Goal: Information Seeking & Learning: Learn about a topic

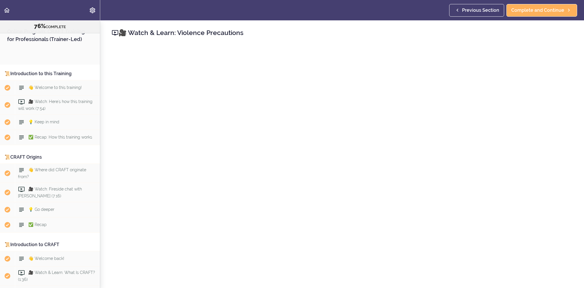
scroll to position [619, 0]
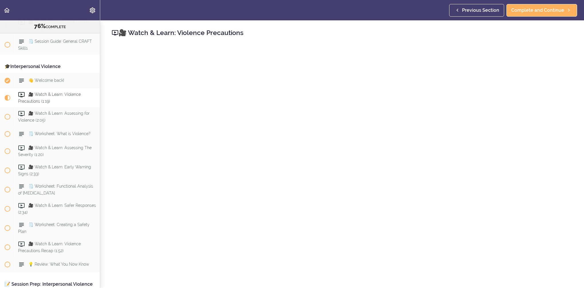
click at [417, 34] on h2 "🎥 Watch & Learn: Violence Precautions" at bounding box center [342, 33] width 461 height 10
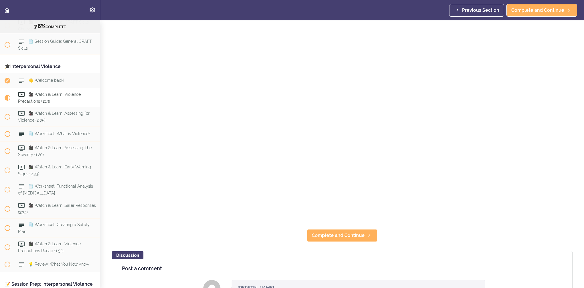
scroll to position [57, 0]
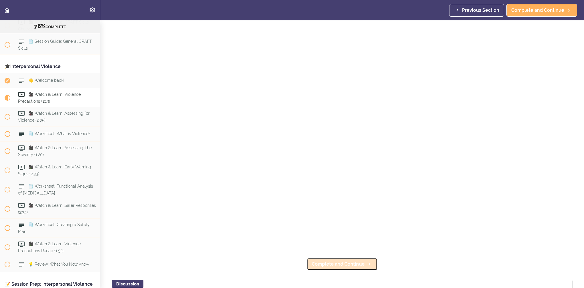
drag, startPoint x: 358, startPoint y: 260, endPoint x: 362, endPoint y: 262, distance: 4.5
click at [358, 260] on span "Complete and Continue" at bounding box center [338, 263] width 53 height 7
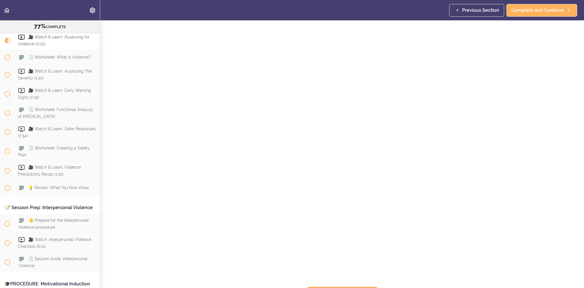
scroll to position [42, 0]
click at [372, 277] on link "Complete and Continue" at bounding box center [342, 281] width 71 height 13
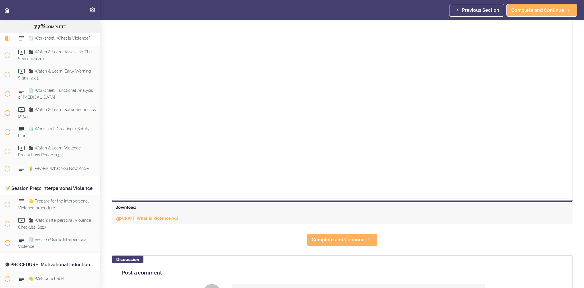
scroll to position [201, 0]
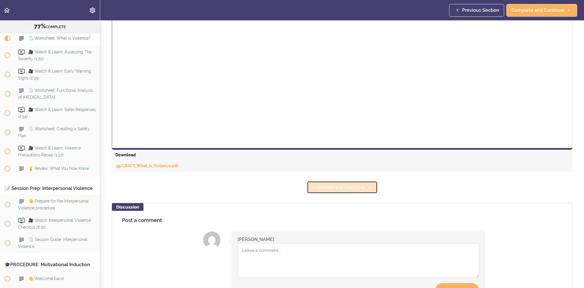
click at [350, 189] on span "Complete and Continue" at bounding box center [338, 187] width 53 height 7
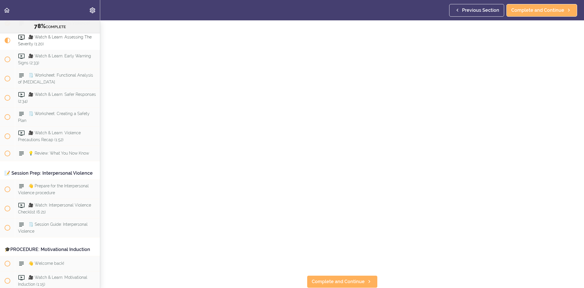
scroll to position [42, 0]
click at [324, 281] on link "Complete and Continue" at bounding box center [342, 281] width 71 height 13
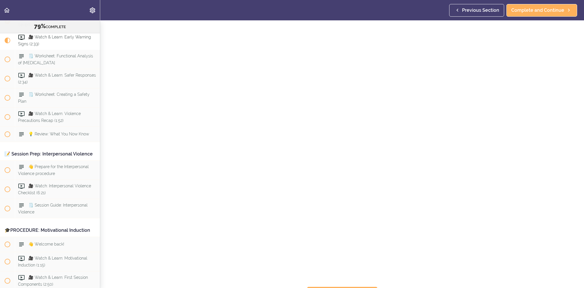
scroll to position [42, 0]
click at [346, 278] on span "Complete and Continue" at bounding box center [338, 281] width 53 height 7
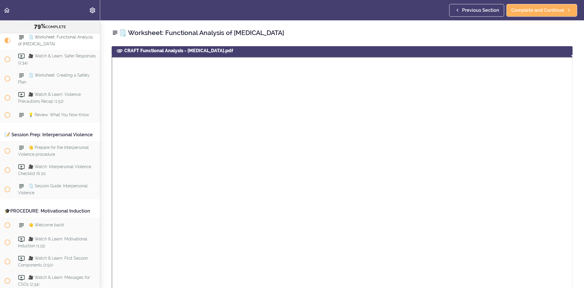
scroll to position [78, 0]
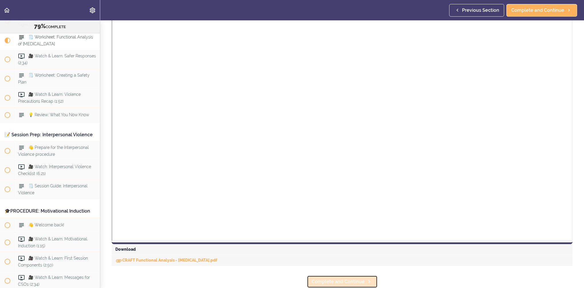
click at [374, 275] on link "Complete and Continue" at bounding box center [342, 281] width 71 height 13
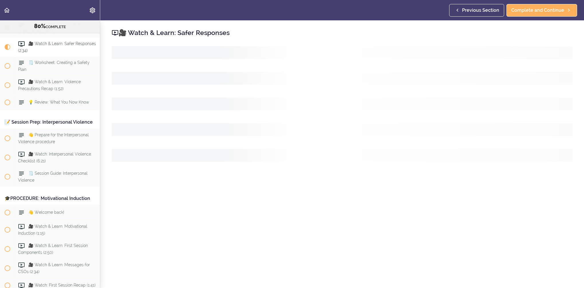
scroll to position [788, 0]
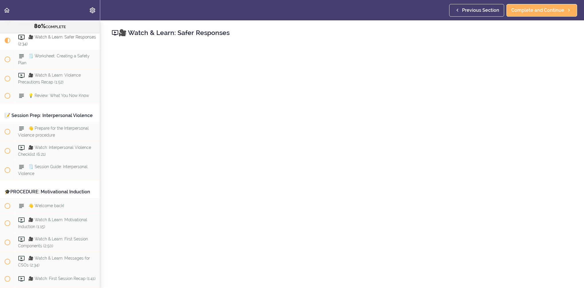
click at [375, 25] on div "🎥 Watch & Learn: Safer Responses Complete and Continue" at bounding box center [342, 153] width 484 height 267
click at [340, 275] on link "Complete and Continue" at bounding box center [342, 281] width 71 height 13
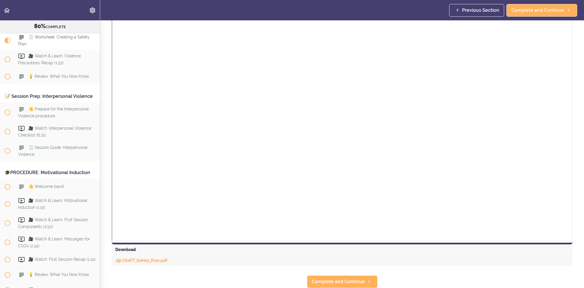
scroll to position [148, 0]
click at [366, 278] on icon at bounding box center [369, 281] width 7 height 6
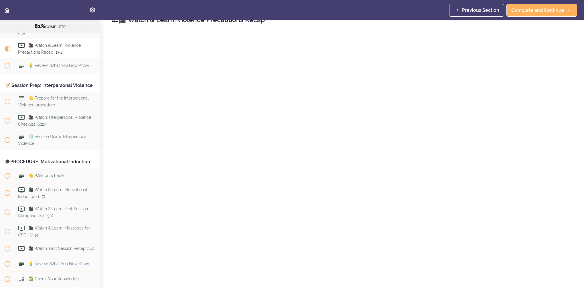
scroll to position [42, 0]
click at [335, 278] on span "Complete and Continue" at bounding box center [338, 281] width 53 height 7
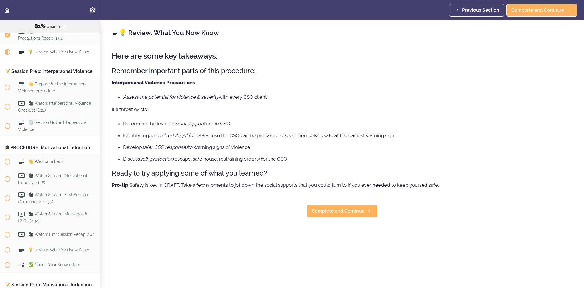
scroll to position [845, 0]
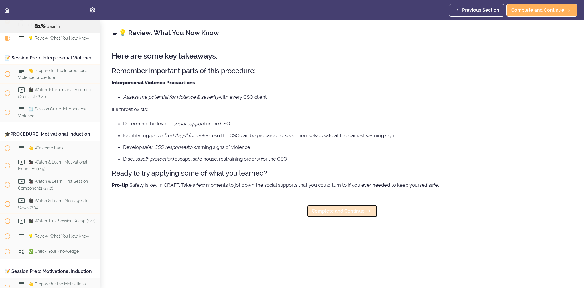
click at [344, 215] on link "Complete and Continue" at bounding box center [342, 211] width 71 height 13
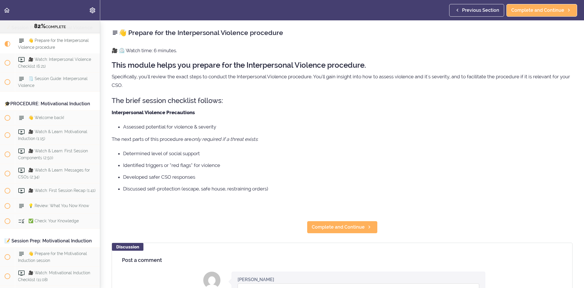
scroll to position [886, 0]
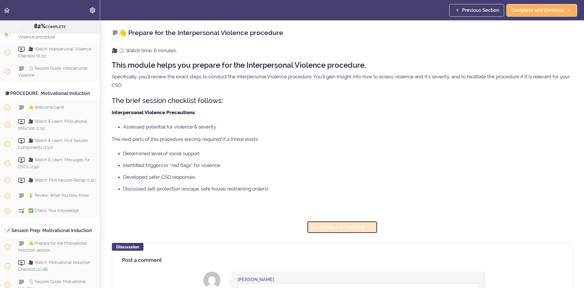
click at [342, 224] on span "Complete and Continue" at bounding box center [338, 226] width 53 height 7
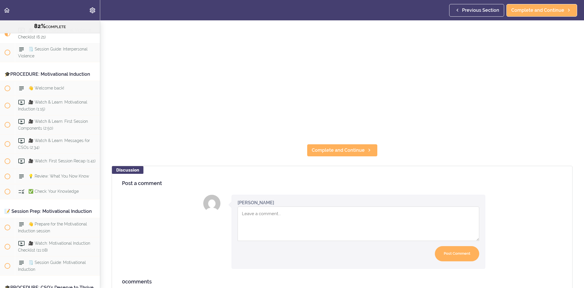
scroll to position [172, 0]
click at [329, 146] on span "Complete and Continue" at bounding box center [338, 149] width 53 height 7
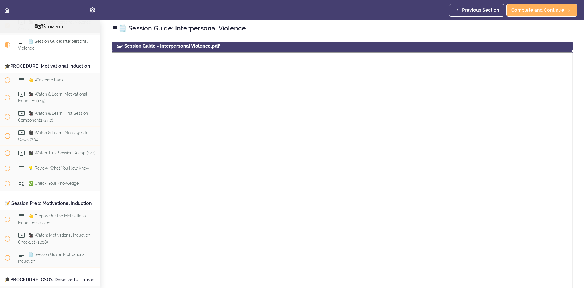
scroll to position [924, 0]
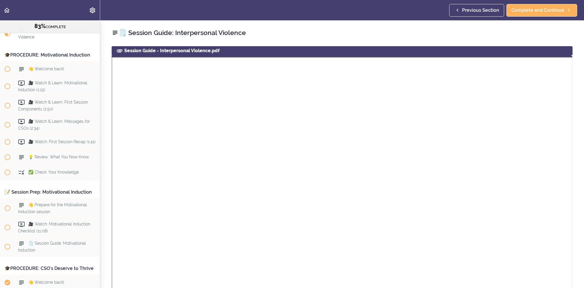
drag, startPoint x: 579, startPoint y: 216, endPoint x: 572, endPoint y: 215, distance: 6.6
click at [579, 216] on div "🗒️ Session Guide: Interpersonal Violence Session Guide - Interpersonal Violence…" at bounding box center [342, 153] width 484 height 267
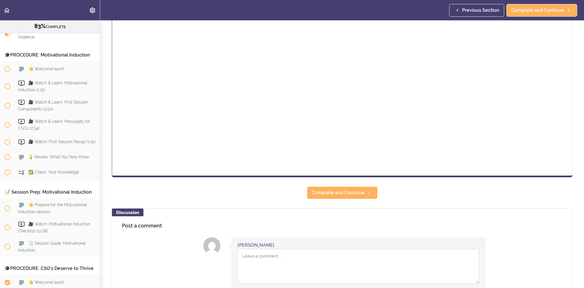
scroll to position [172, 0]
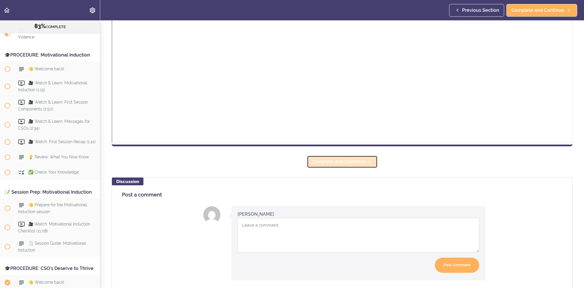
click at [340, 164] on span "Complete and Continue" at bounding box center [338, 161] width 53 height 7
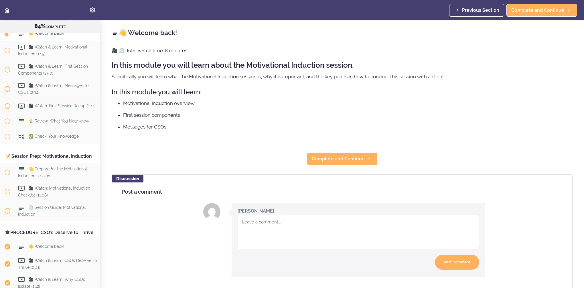
scroll to position [962, 0]
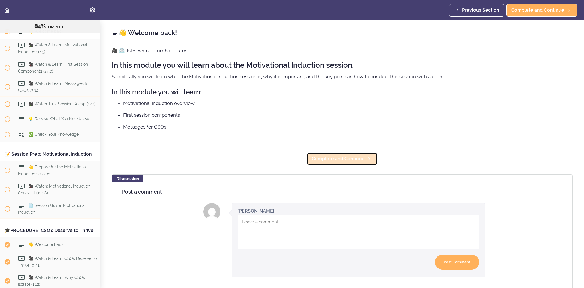
click at [341, 161] on span "Complete and Continue" at bounding box center [338, 158] width 53 height 7
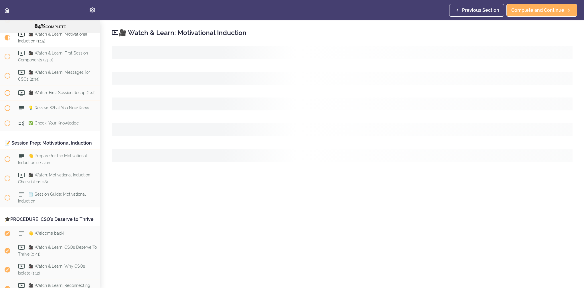
scroll to position [977, 0]
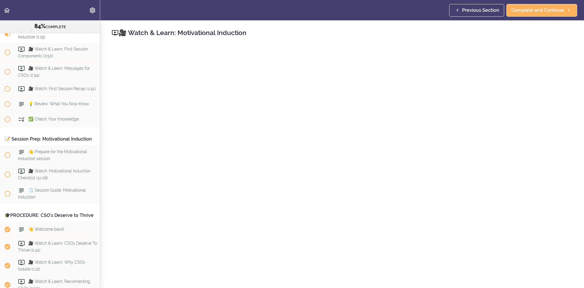
click at [580, 209] on div "🎥 Watch & Learn: Motivational Induction Complete and Continue Discussion Post a…" at bounding box center [342, 153] width 484 height 267
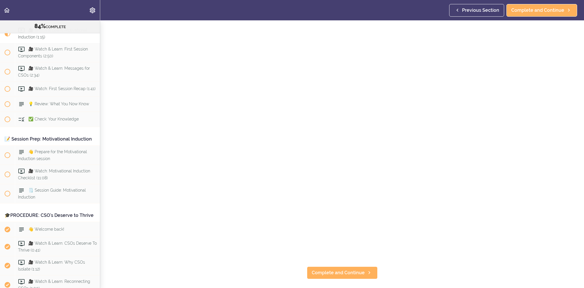
scroll to position [115, 0]
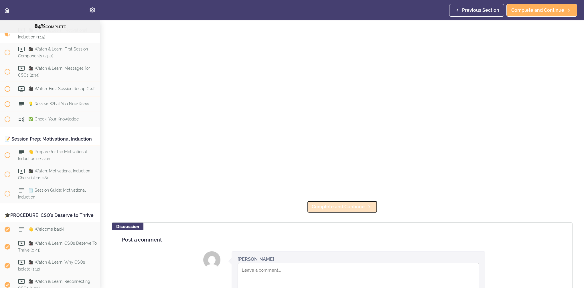
click at [368, 205] on icon at bounding box center [369, 206] width 7 height 6
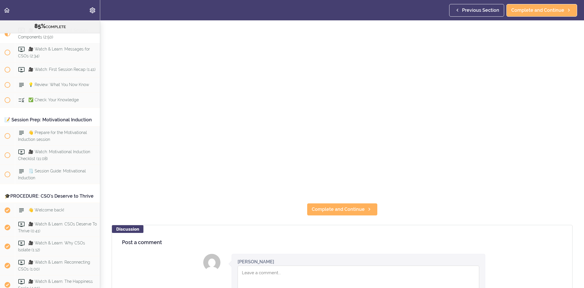
scroll to position [115, 0]
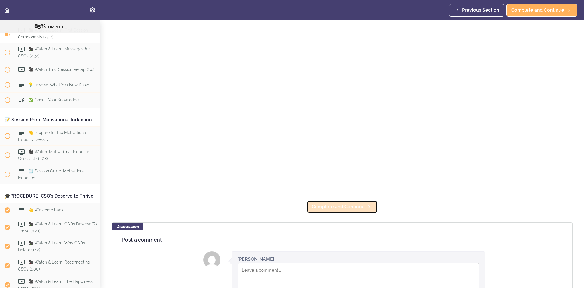
click at [327, 206] on span "Complete and Continue" at bounding box center [338, 206] width 53 height 7
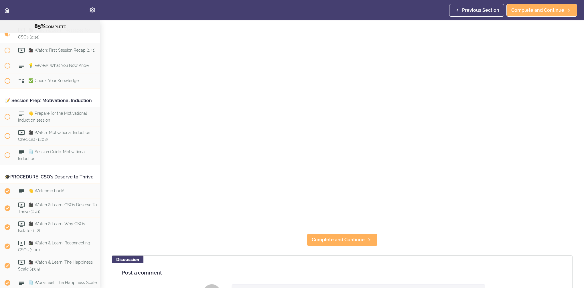
scroll to position [86, 0]
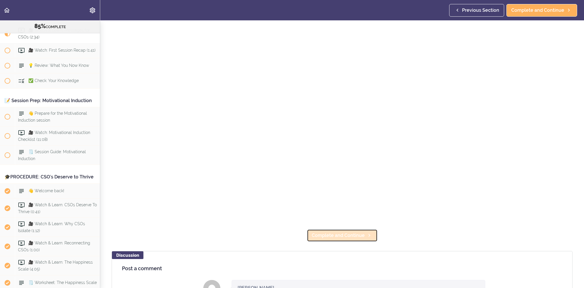
click at [366, 234] on icon at bounding box center [369, 235] width 7 height 6
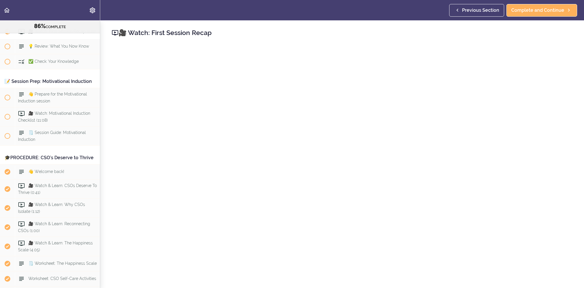
scroll to position [143, 0]
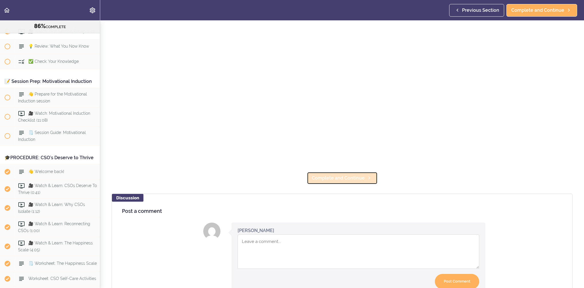
click at [323, 172] on link "Complete and Continue" at bounding box center [342, 178] width 71 height 13
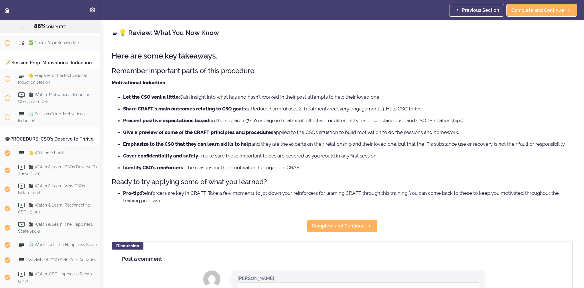
scroll to position [1054, 0]
drag, startPoint x: 358, startPoint y: 224, endPoint x: 367, endPoint y: 224, distance: 9.2
click at [358, 224] on span "Complete and Continue" at bounding box center [338, 225] width 53 height 7
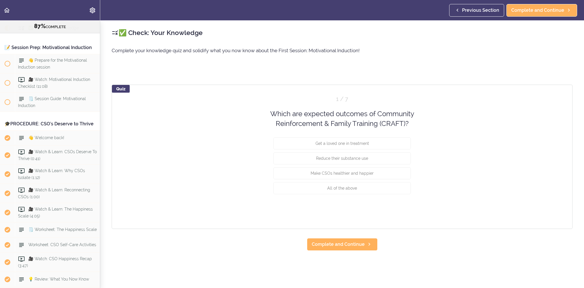
scroll to position [1069, 0]
click at [363, 184] on button "All of the above" at bounding box center [343, 188] width 138 height 12
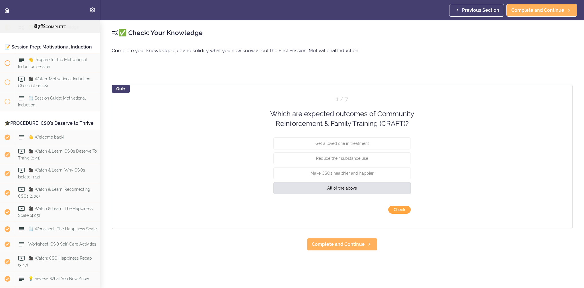
click at [396, 208] on button "Check" at bounding box center [399, 209] width 23 height 8
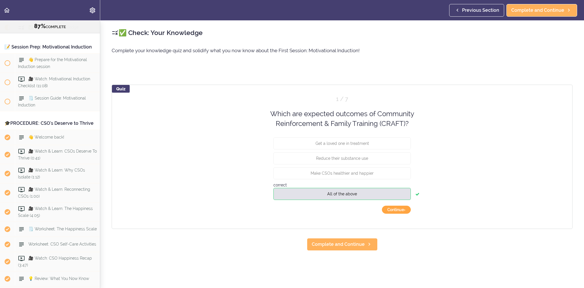
click at [397, 212] on button "Continue ›" at bounding box center [396, 209] width 29 height 8
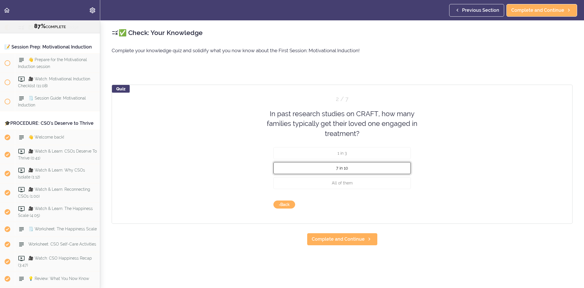
click at [362, 168] on button "7 in 10" at bounding box center [343, 168] width 138 height 12
click at [394, 205] on button "Check" at bounding box center [399, 204] width 23 height 8
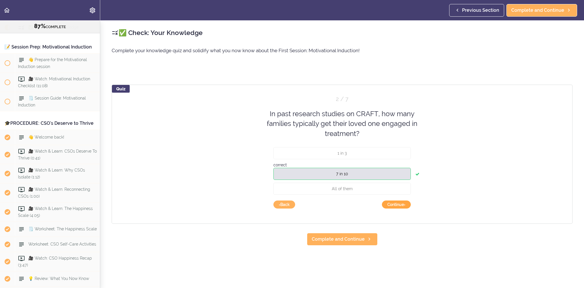
click at [394, 205] on button "Continue ›" at bounding box center [396, 204] width 29 height 8
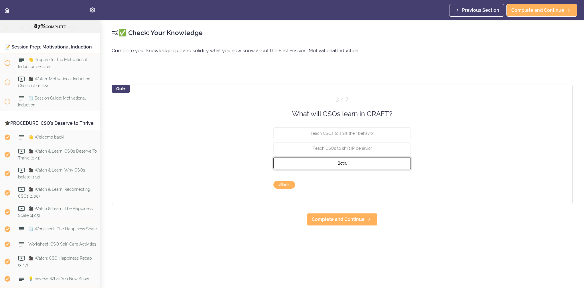
click at [373, 167] on button "Both." at bounding box center [343, 163] width 138 height 12
click at [392, 187] on button "Check" at bounding box center [399, 184] width 23 height 8
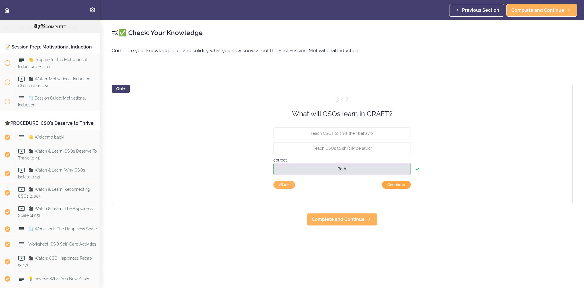
click at [392, 187] on button "Continue ›" at bounding box center [396, 184] width 29 height 8
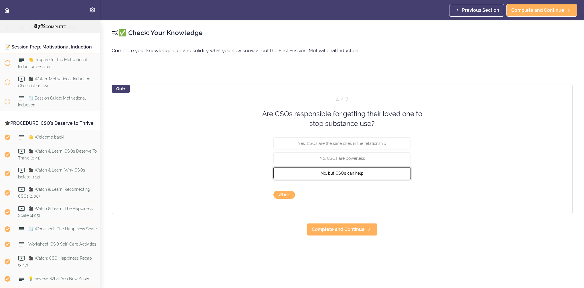
click at [386, 176] on button "No, but CSOs can help" at bounding box center [343, 173] width 138 height 12
click at [399, 196] on button "Check" at bounding box center [399, 195] width 23 height 8
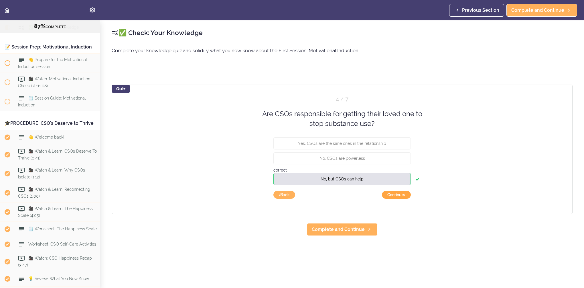
click at [399, 196] on button "Continue ›" at bounding box center [396, 195] width 29 height 8
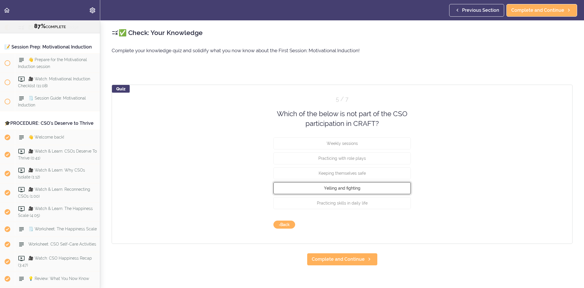
click at [398, 190] on button "Yelling and fighting" at bounding box center [343, 188] width 138 height 12
click at [402, 223] on button "Check" at bounding box center [399, 224] width 23 height 8
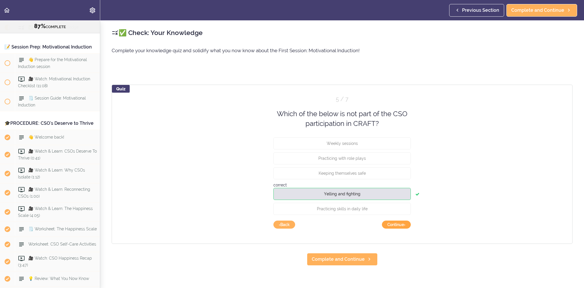
click at [402, 225] on button "Continue ›" at bounding box center [396, 224] width 29 height 8
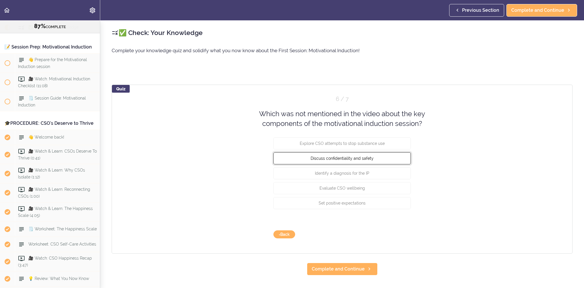
click at [385, 164] on button "Discuss confidentiality and safety" at bounding box center [343, 158] width 138 height 12
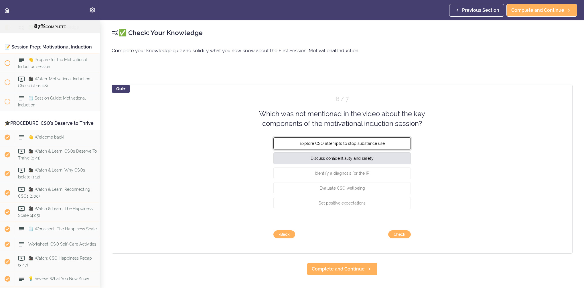
click at [378, 149] on button "Explore CSO attempts to stop substance use" at bounding box center [343, 143] width 138 height 12
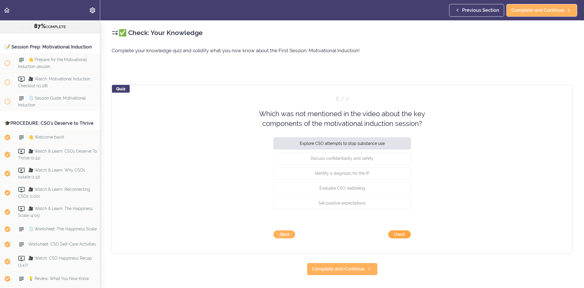
click at [398, 237] on button "Check" at bounding box center [399, 234] width 23 height 8
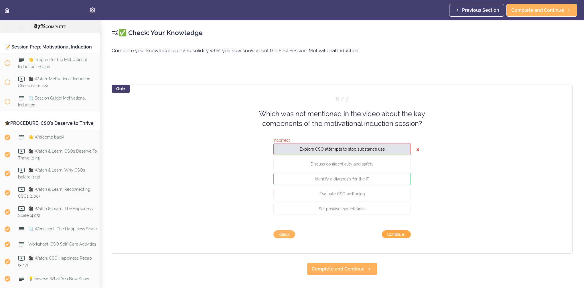
click at [398, 237] on button "Continue ›" at bounding box center [396, 234] width 29 height 8
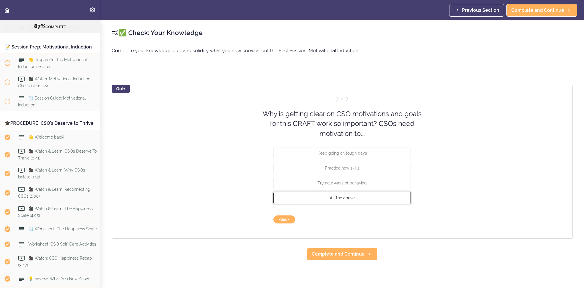
click at [390, 200] on button "All the above" at bounding box center [343, 198] width 138 height 12
click at [397, 220] on button "Check" at bounding box center [399, 219] width 23 height 8
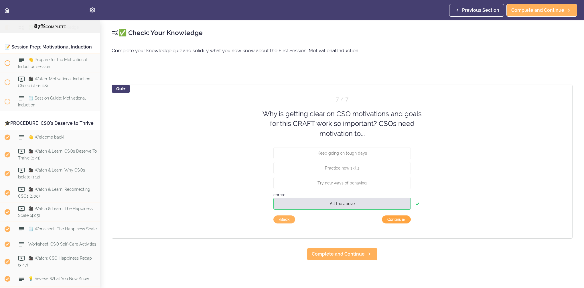
click at [397, 220] on button "Continue ›" at bounding box center [396, 219] width 29 height 8
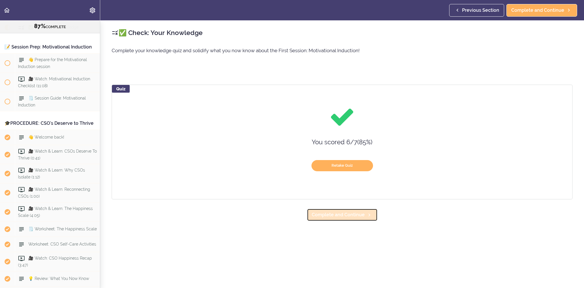
click at [371, 219] on link "Complete and Continue" at bounding box center [342, 214] width 71 height 13
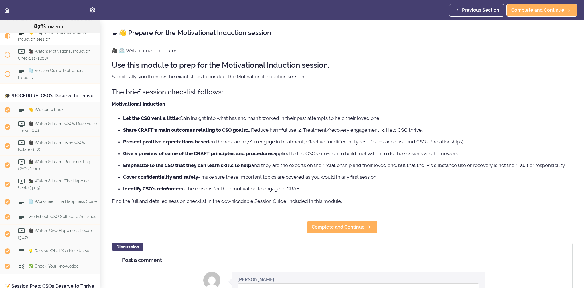
scroll to position [1103, 0]
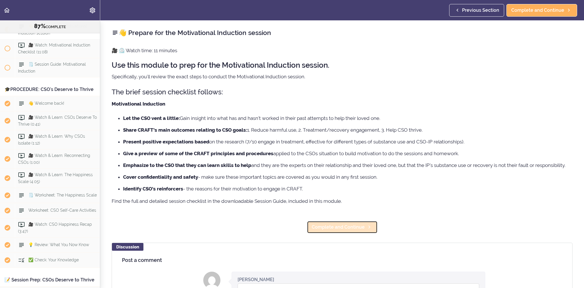
click at [316, 227] on span "Complete and Continue" at bounding box center [338, 226] width 53 height 7
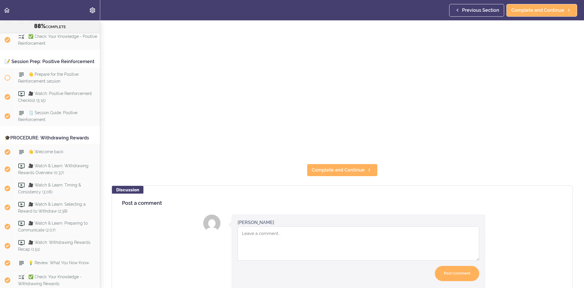
scroll to position [172, 0]
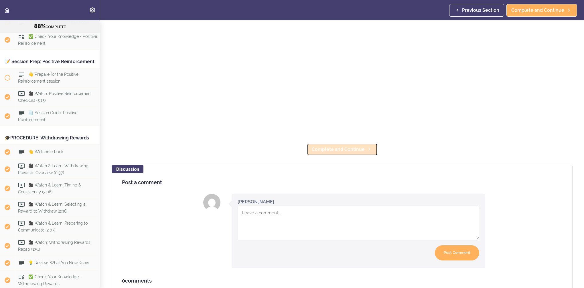
click at [361, 146] on span "Complete and Continue" at bounding box center [338, 149] width 53 height 7
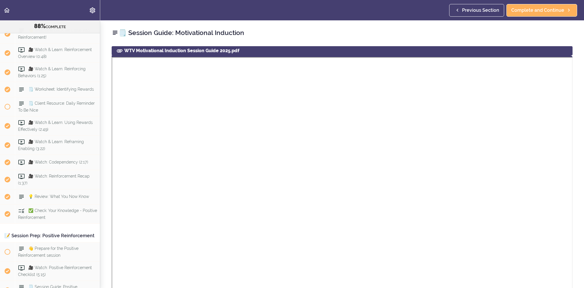
scroll to position [2058, 0]
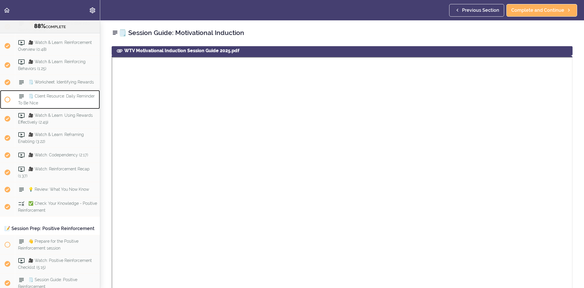
click at [62, 105] on span "🗒️ Client Resource: Daily Reminder To Be Nice" at bounding box center [56, 99] width 77 height 11
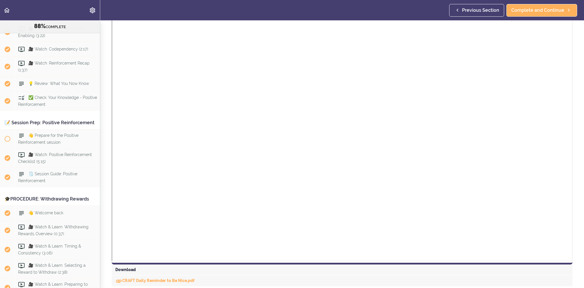
scroll to position [78, 0]
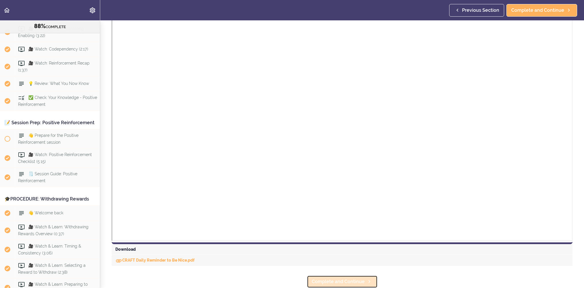
click at [340, 281] on link "Complete and Continue" at bounding box center [342, 281] width 71 height 13
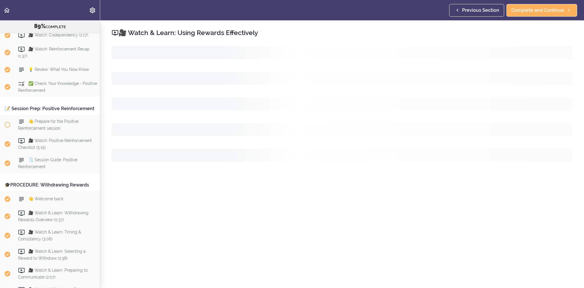
scroll to position [2183, 0]
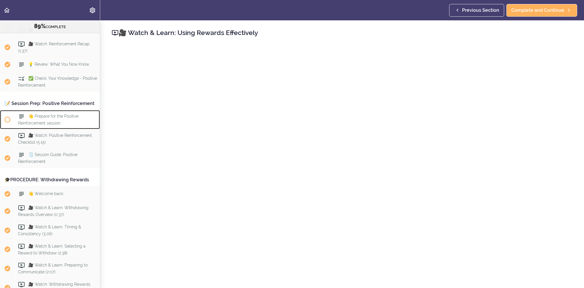
click at [76, 129] on div "👋 Prepare for the Positive Reinforcement session" at bounding box center [57, 119] width 85 height 19
